Goal: Transaction & Acquisition: Download file/media

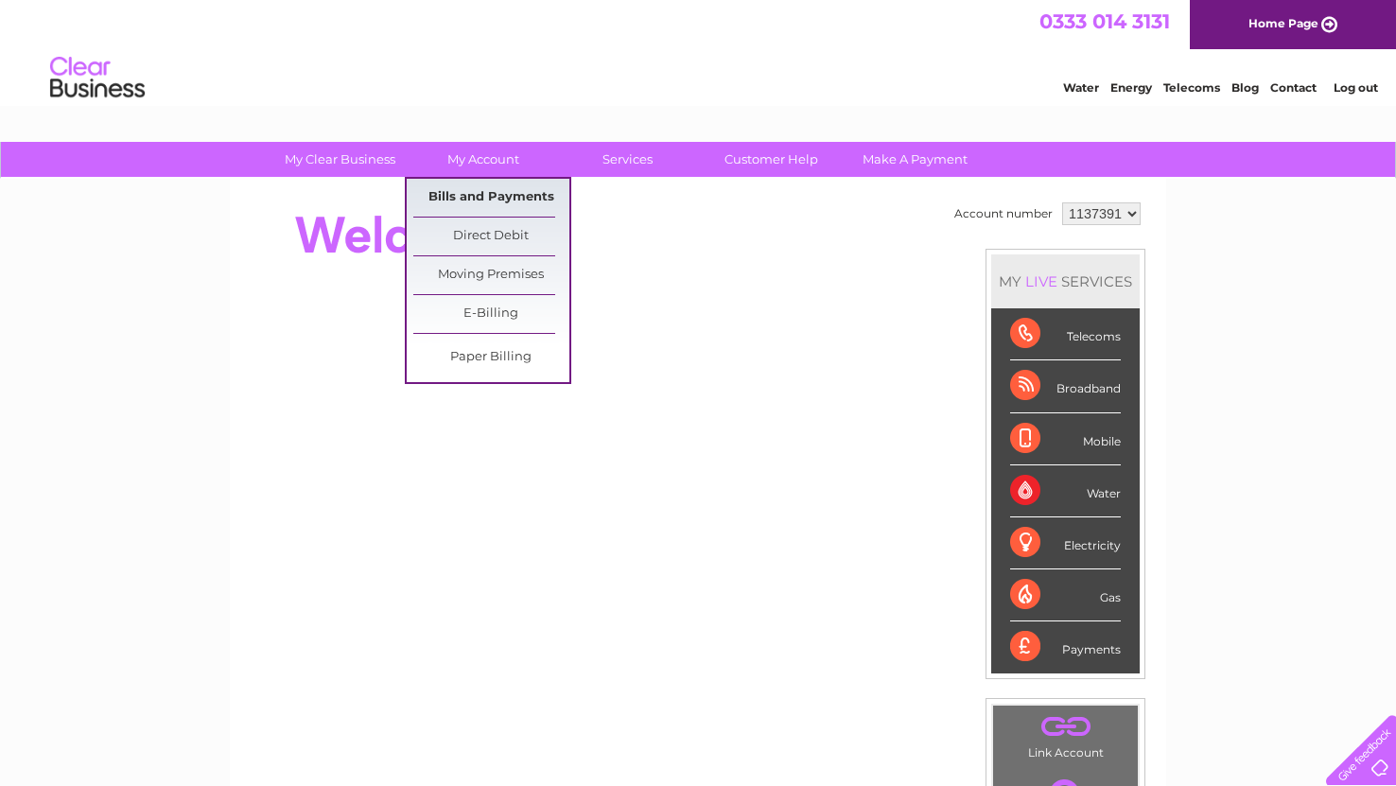
click at [479, 197] on link "Bills and Payments" at bounding box center [491, 198] width 156 height 38
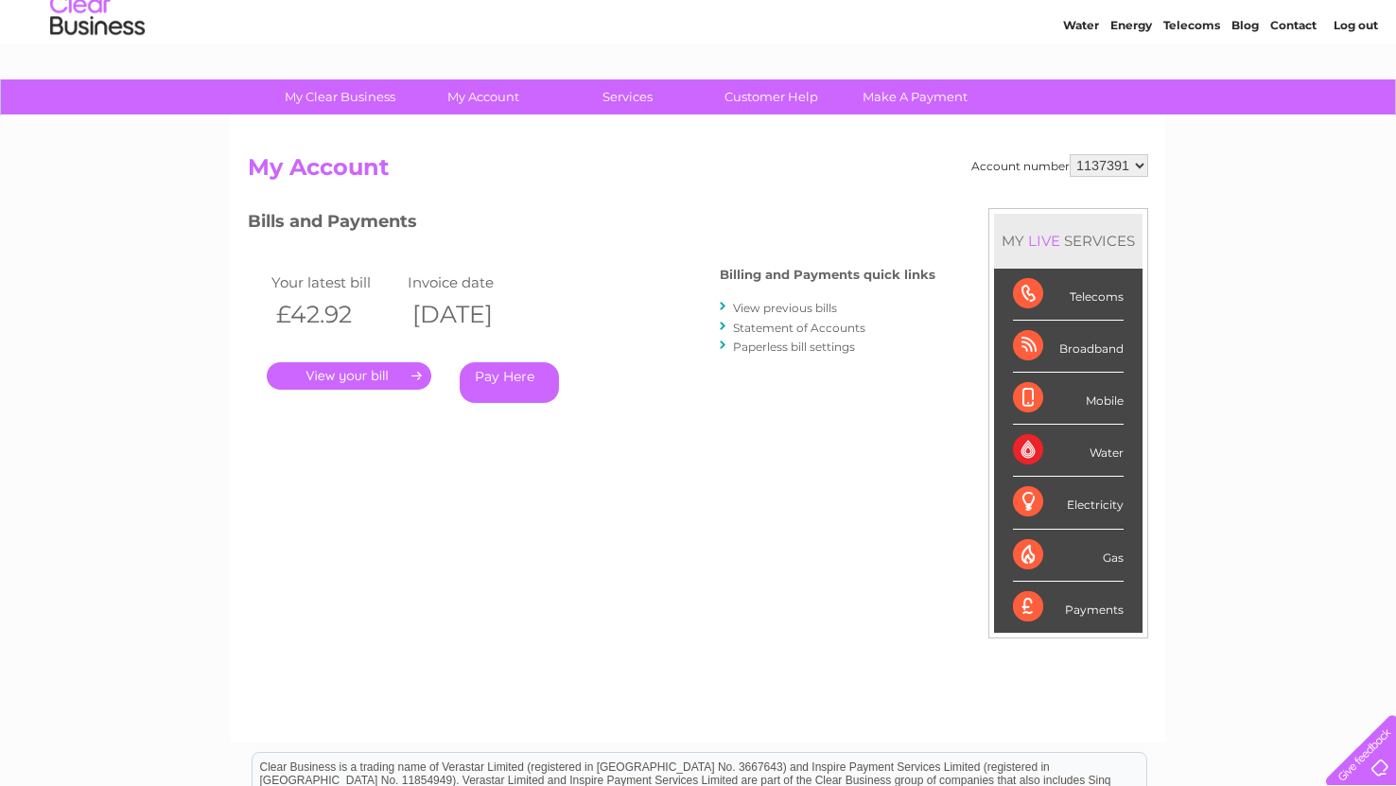
scroll to position [77, 0]
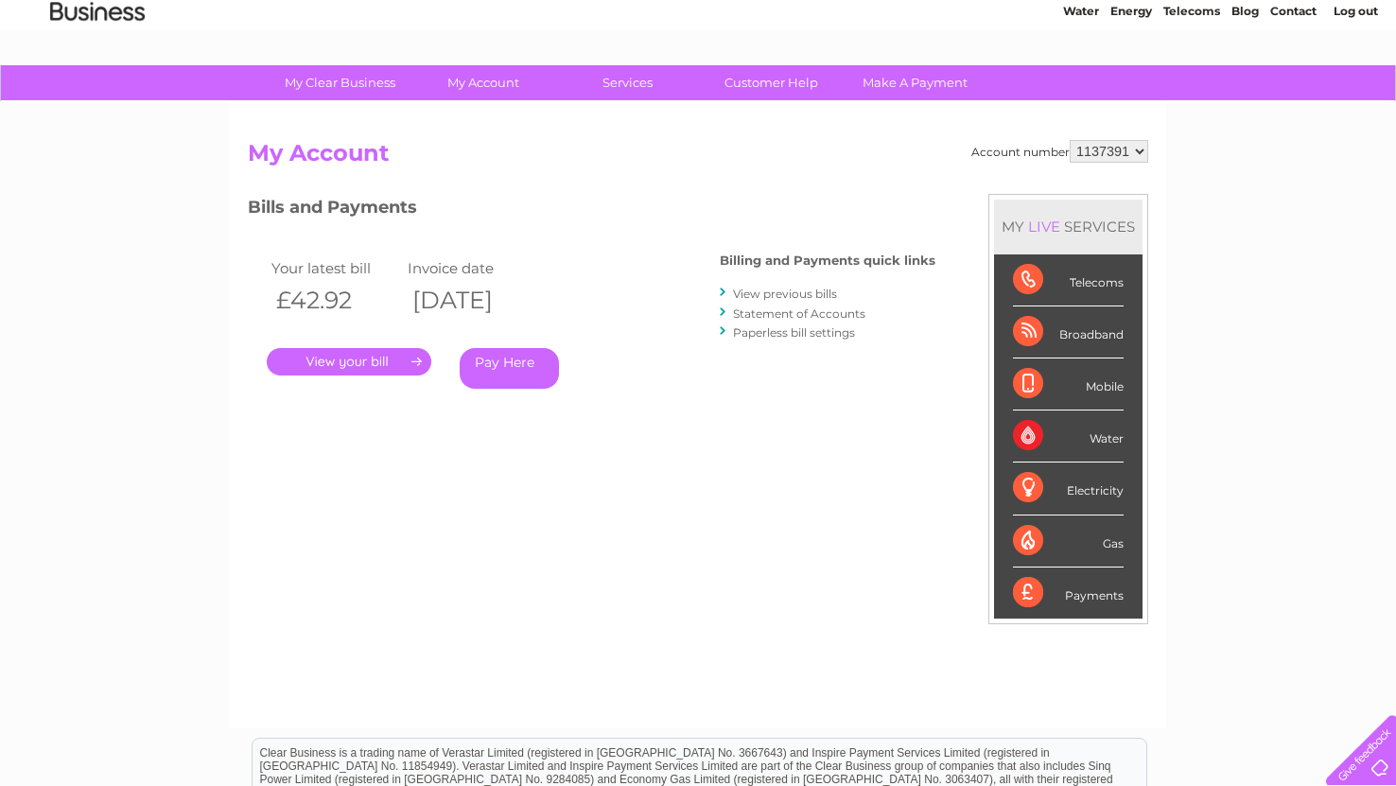
click at [787, 287] on link "View previous bills" at bounding box center [785, 294] width 104 height 14
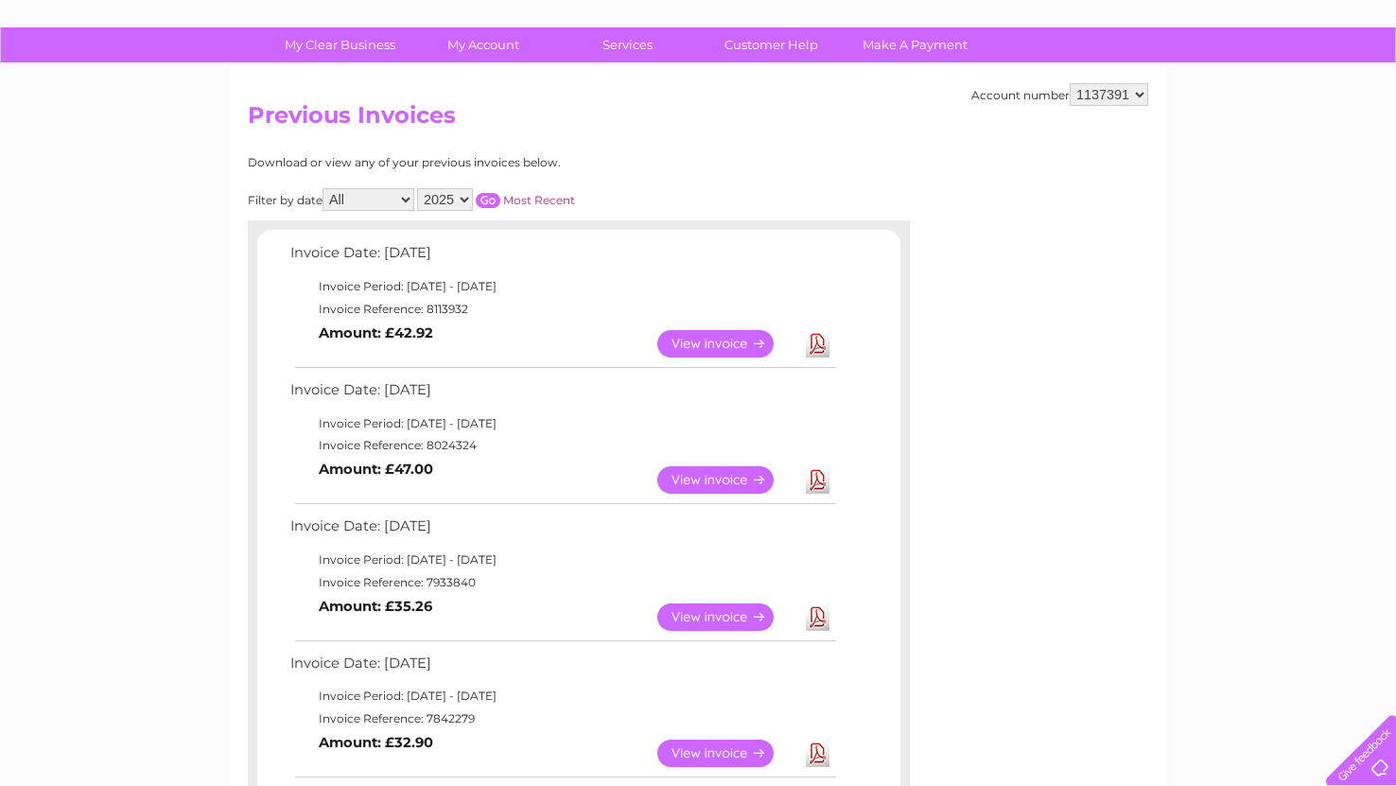
scroll to position [201, 0]
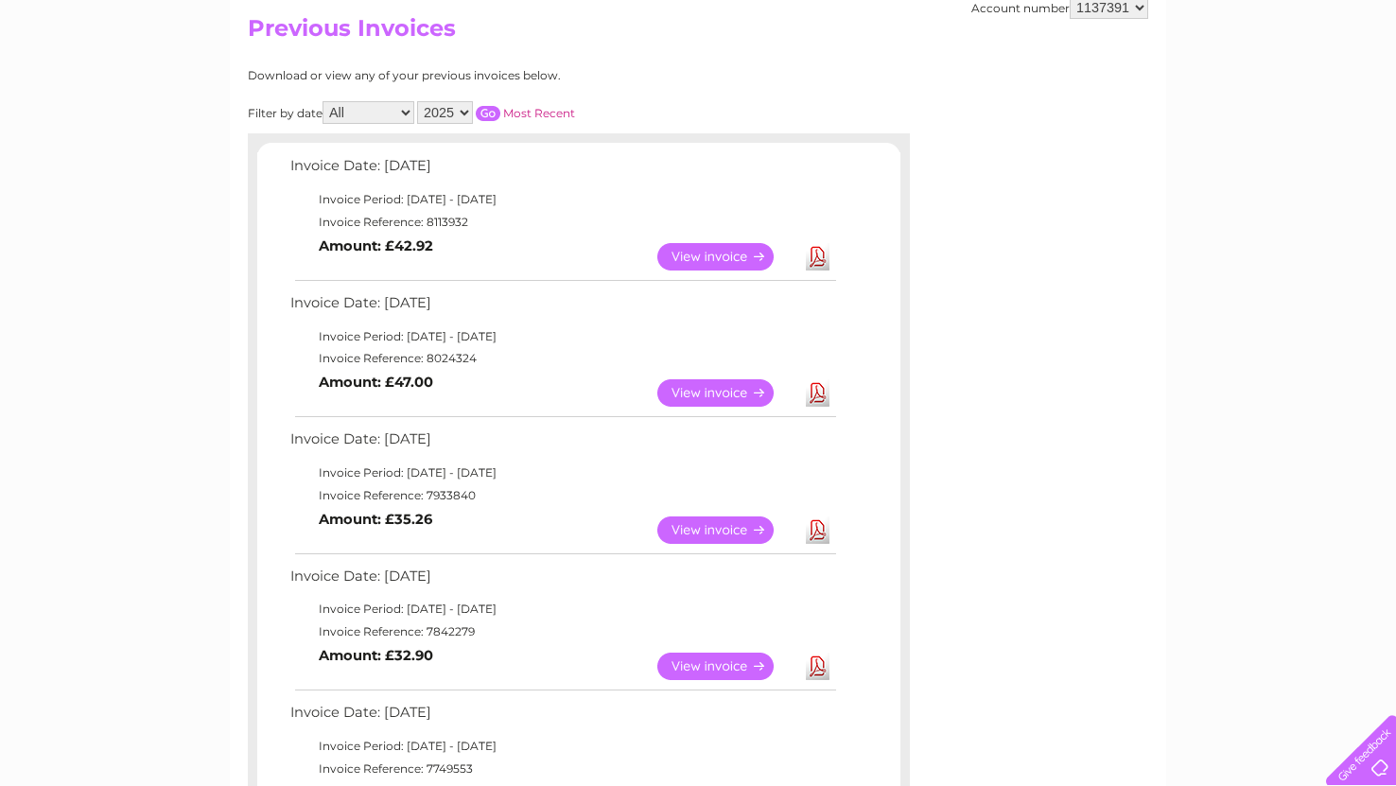
click at [713, 389] on link "View" at bounding box center [726, 392] width 139 height 27
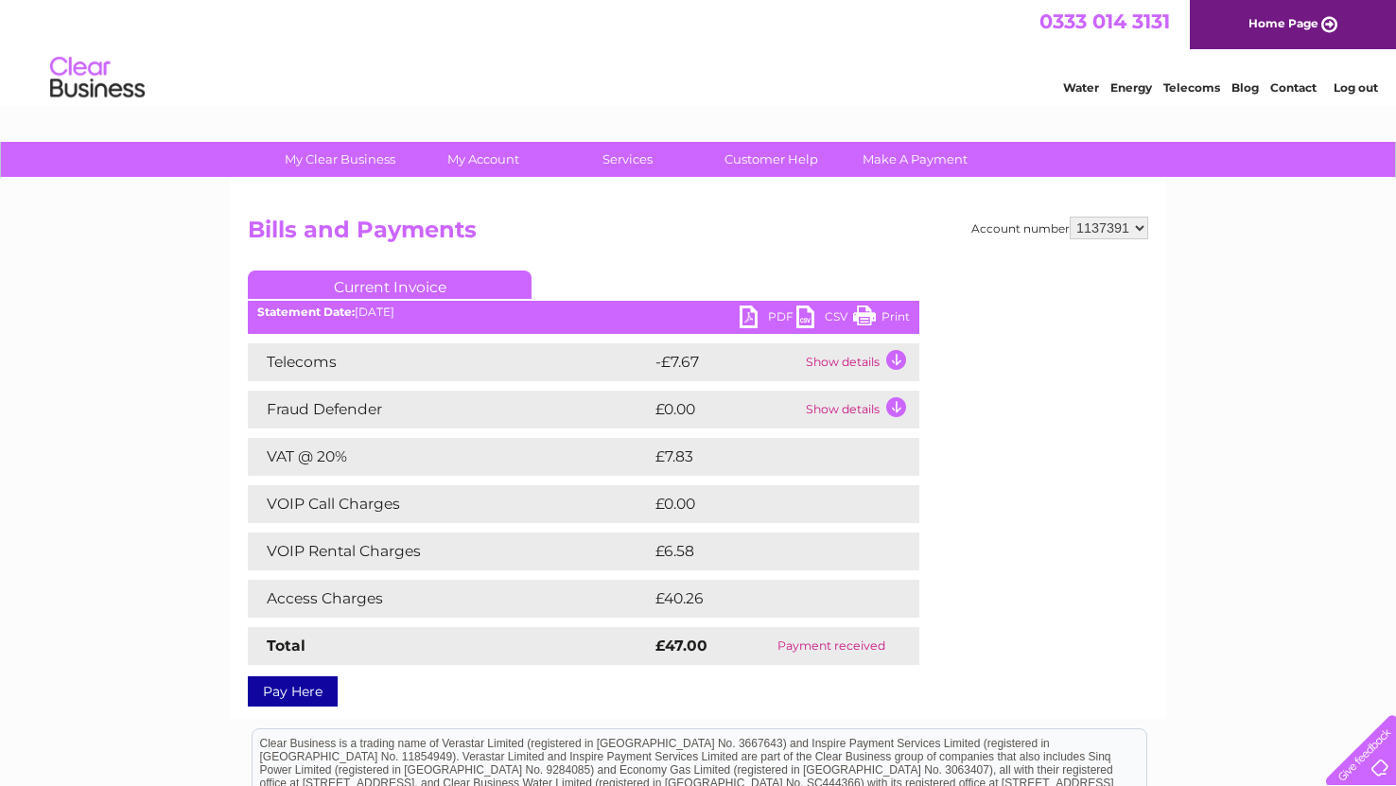
click at [772, 317] on link "PDF" at bounding box center [768, 318] width 57 height 27
click at [755, 311] on link "PDF" at bounding box center [768, 318] width 57 height 27
click at [767, 313] on link "PDF" at bounding box center [768, 318] width 57 height 27
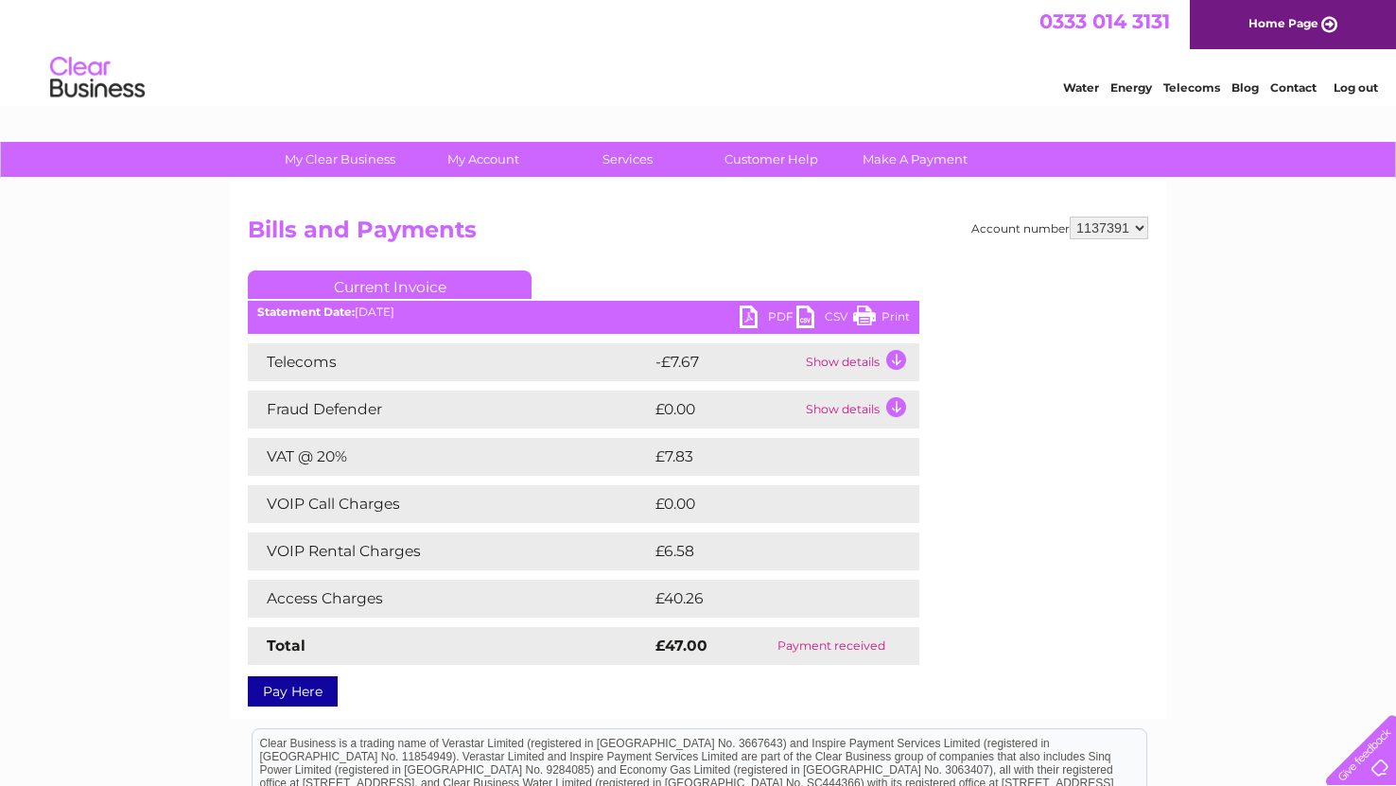
click at [767, 313] on link "PDF" at bounding box center [768, 318] width 57 height 27
click at [761, 314] on link "PDF" at bounding box center [768, 318] width 57 height 27
